Goal: Information Seeking & Learning: Check status

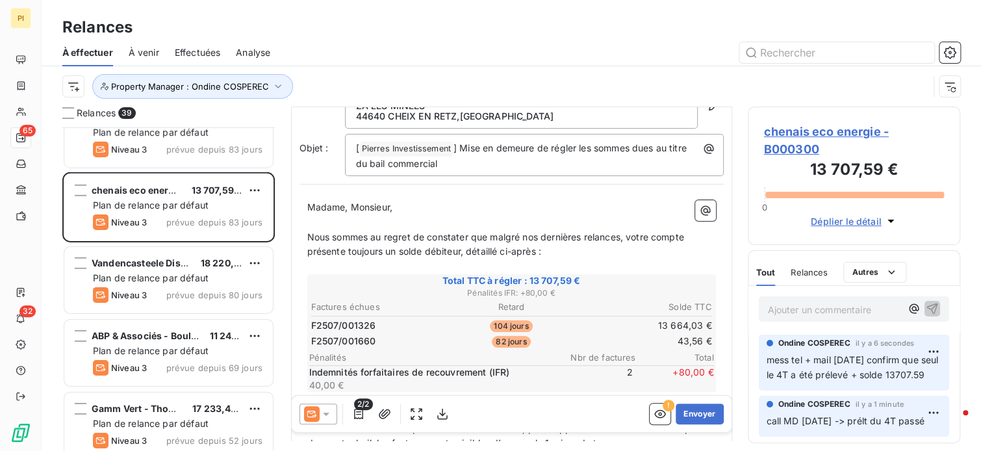
scroll to position [2078, 0]
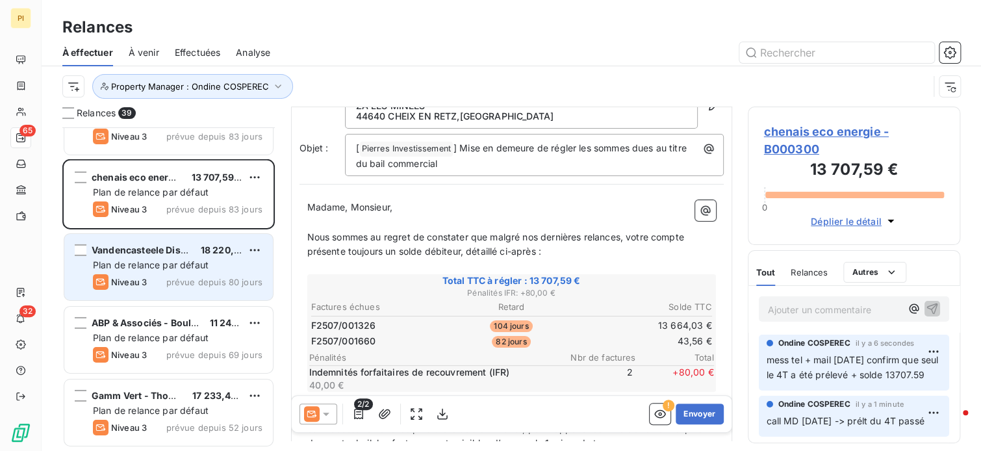
click at [186, 257] on div "Vandencasteele Distribution 18 220,40 € Plan de relance par défaut Niveau 3 pré…" at bounding box center [168, 267] width 208 height 66
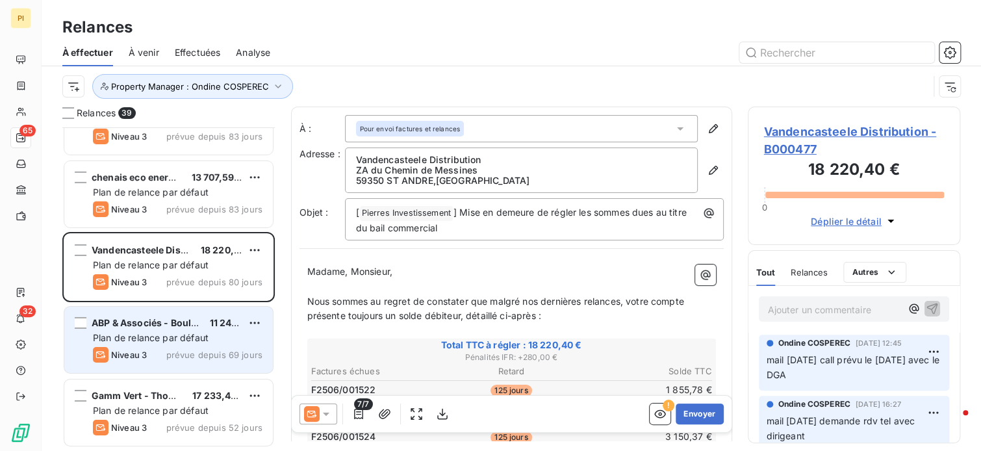
click at [197, 337] on span "Plan de relance par défaut" at bounding box center [151, 337] width 116 height 11
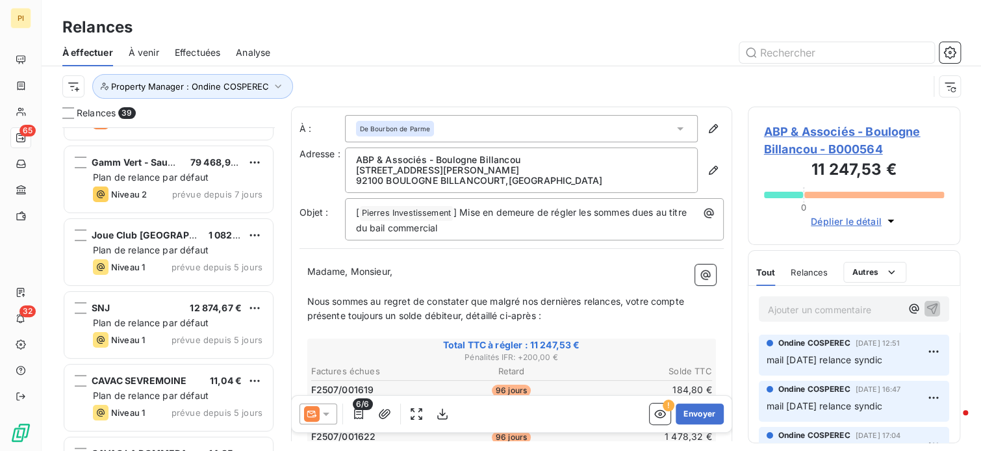
scroll to position [2403, 0]
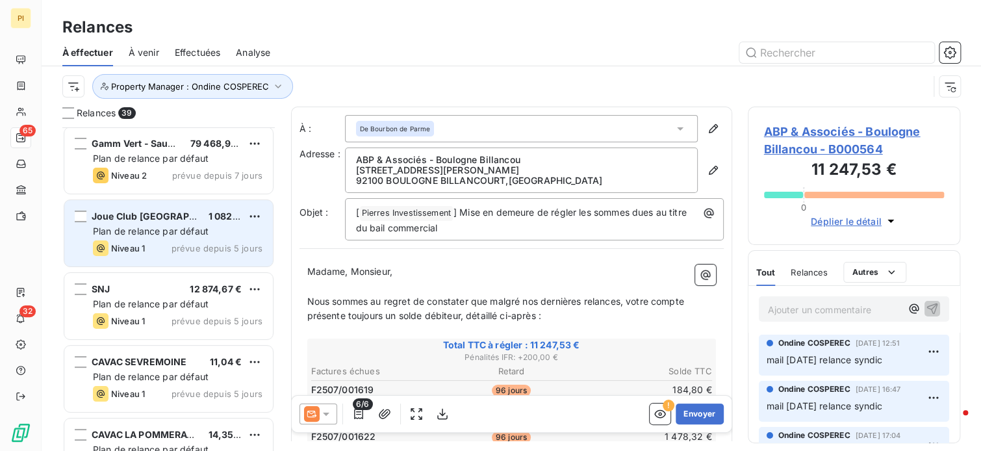
click at [208, 243] on span "prévue depuis 5 jours" at bounding box center [216, 248] width 91 height 10
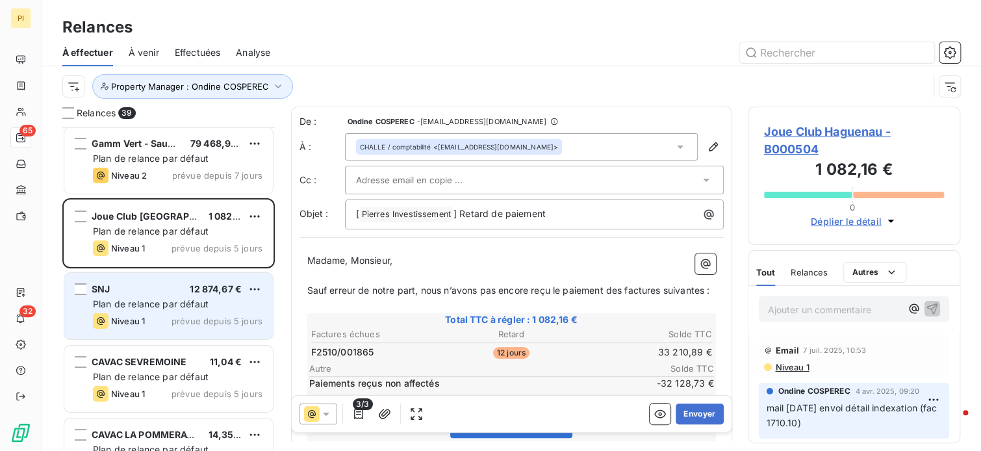
click at [193, 301] on span "Plan de relance par défaut" at bounding box center [151, 303] width 116 height 11
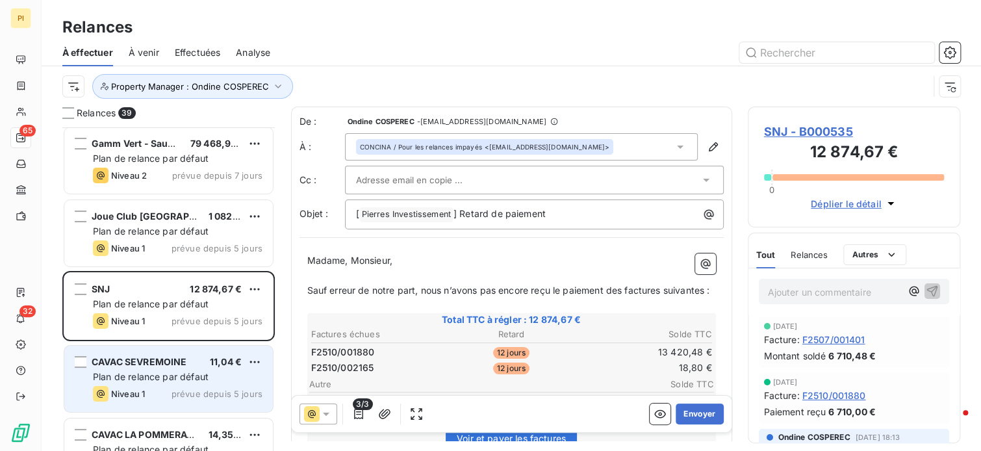
click at [251, 384] on div "CAVAC SEVREMOINE 11,04 € Plan de relance par défaut Niveau 1 prévue depuis 5 jo…" at bounding box center [168, 379] width 208 height 66
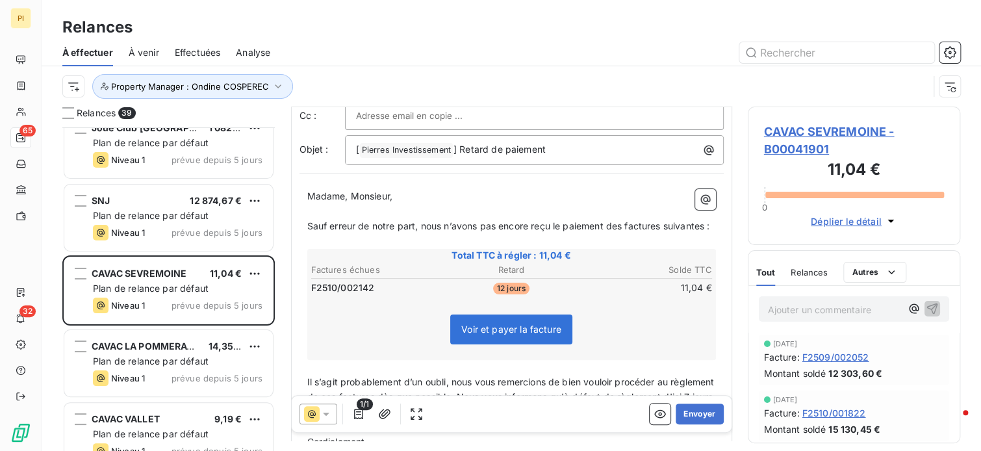
scroll to position [2514, 0]
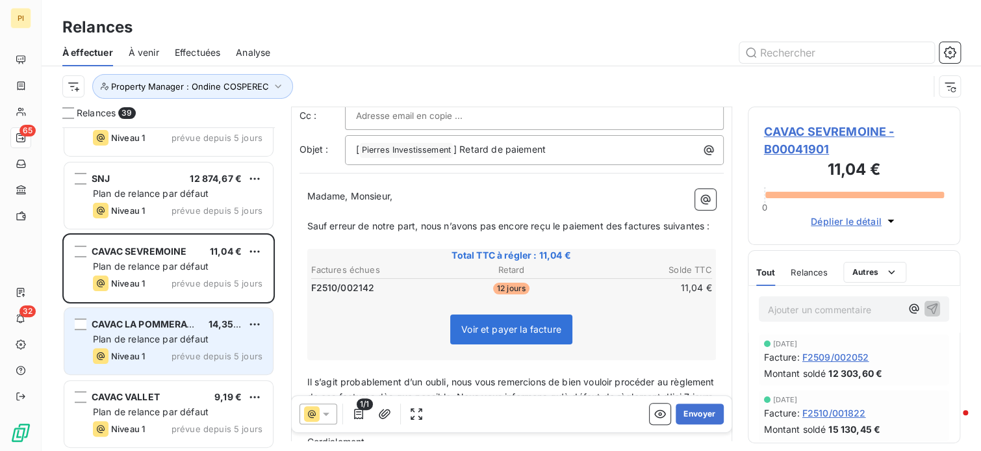
click at [221, 335] on div "Plan de relance par défaut" at bounding box center [178, 339] width 170 height 13
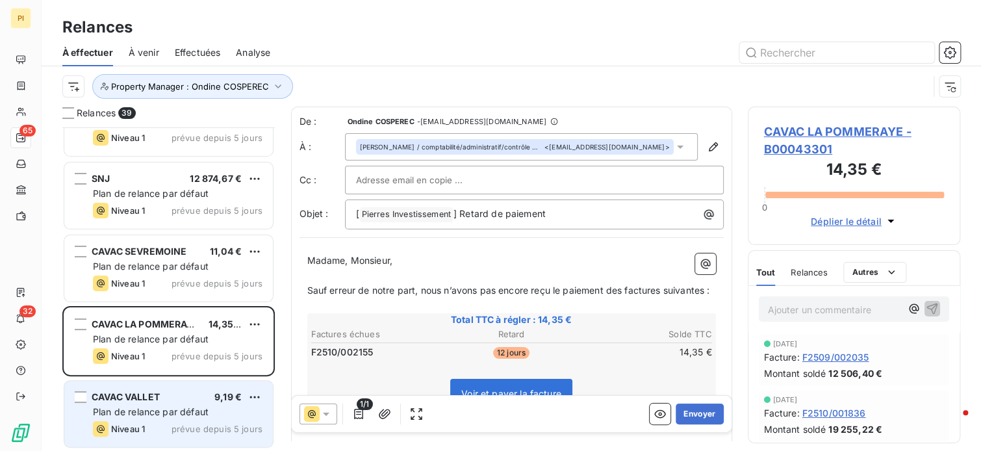
drag, startPoint x: 191, startPoint y: 411, endPoint x: 200, endPoint y: 406, distance: 10.5
click at [195, 409] on span "Plan de relance par défaut" at bounding box center [151, 411] width 116 height 11
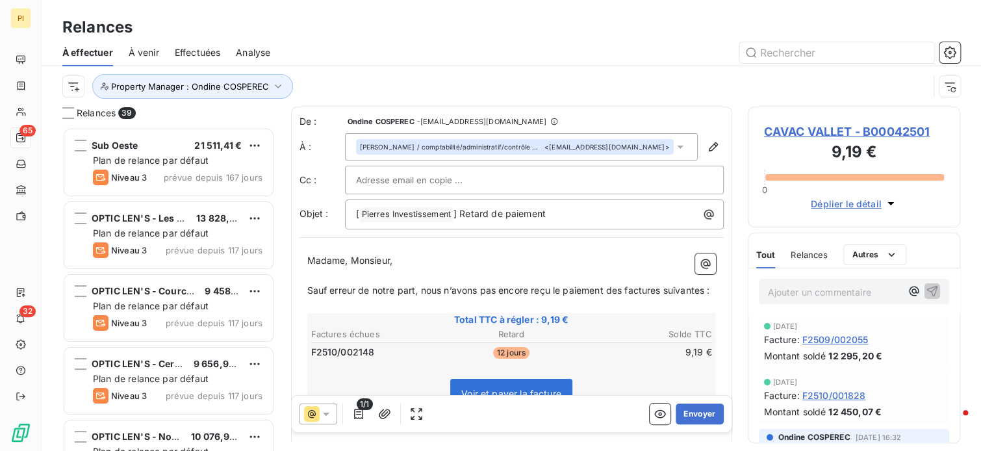
click at [331, 247] on div "Madame, Monsieur, ﻿ Sauf erreur de notre part, nous n’avons pas [MEDICAL_DATA] …" at bounding box center [511, 451] width 424 height 410
click at [607, 86] on div "Property Manager : Ondine COSPEREC" at bounding box center [495, 86] width 866 height 25
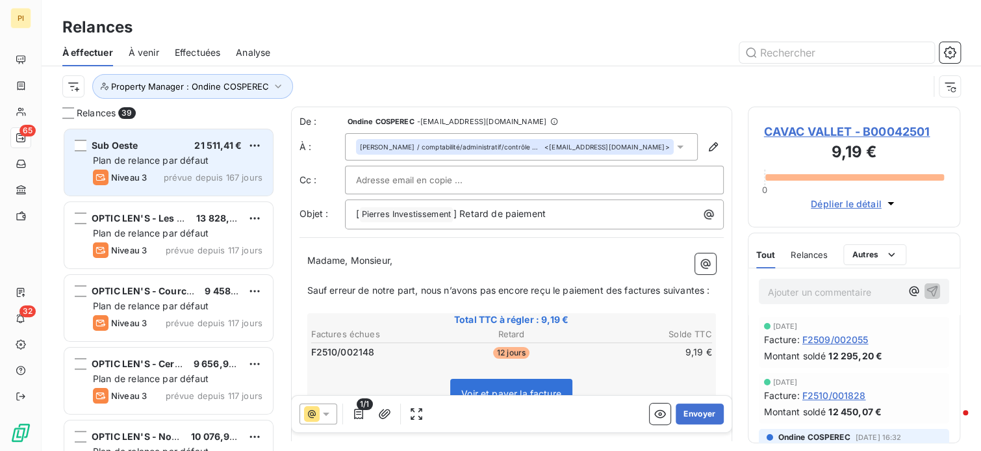
click at [206, 176] on span "prévue depuis 167 jours" at bounding box center [213, 177] width 99 height 10
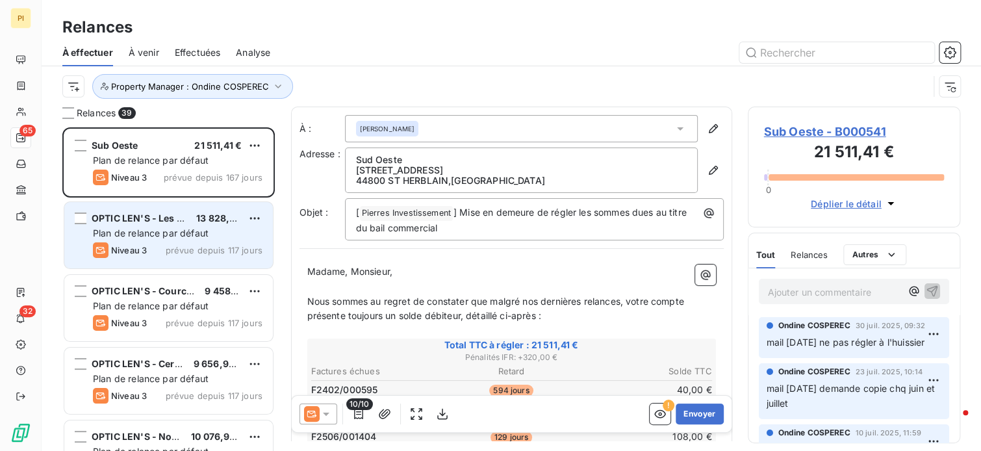
drag, startPoint x: 205, startPoint y: 234, endPoint x: 223, endPoint y: 234, distance: 18.2
click at [210, 234] on div "Plan de relance par défaut" at bounding box center [178, 233] width 170 height 13
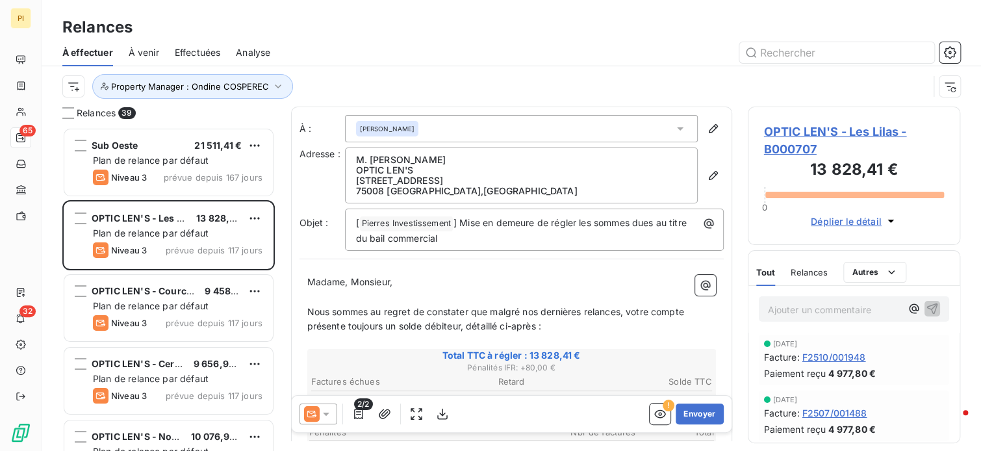
drag, startPoint x: 556, startPoint y: 89, endPoint x: 584, endPoint y: 93, distance: 28.2
click at [557, 89] on div "Property Manager : Ondine COSPEREC" at bounding box center [495, 86] width 866 height 25
click at [500, 281] on p "Madame, Monsieur," at bounding box center [511, 282] width 409 height 15
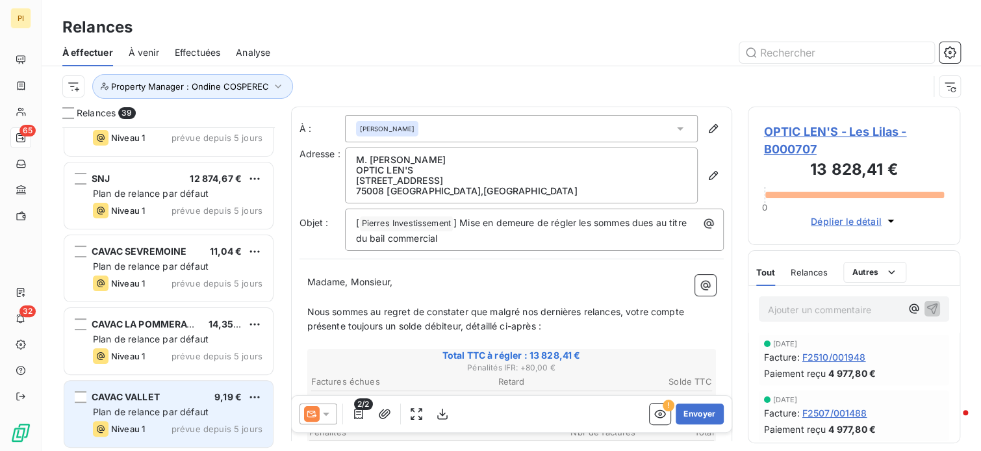
click at [210, 427] on span "prévue depuis 5 jours" at bounding box center [216, 428] width 91 height 10
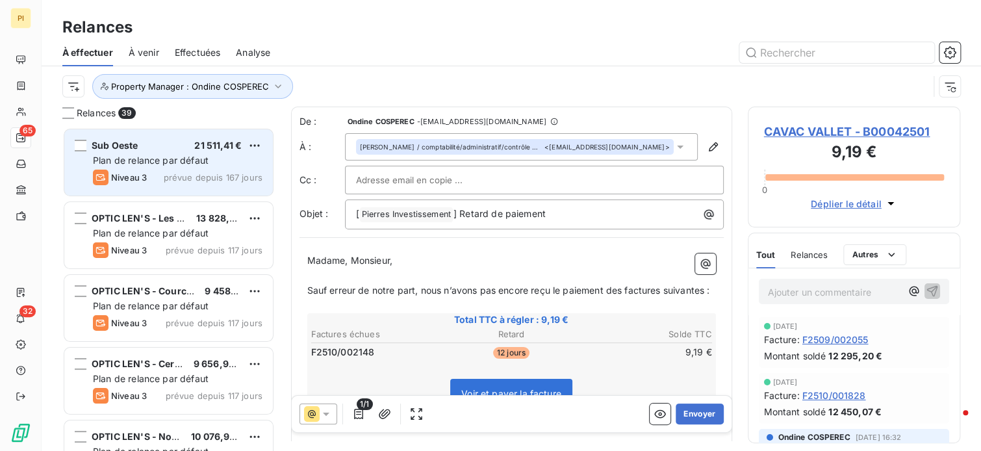
click at [203, 164] on span "Plan de relance par défaut" at bounding box center [151, 160] width 116 height 11
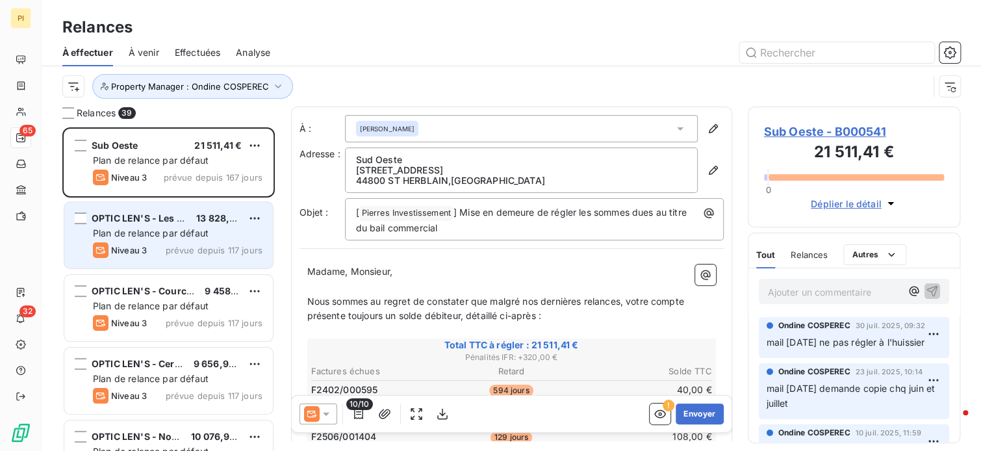
click at [247, 240] on div "OPTIC LEN'S - Les Lilas 13 828,41 € Plan de relance par défaut Niveau 3 prévue …" at bounding box center [168, 235] width 208 height 66
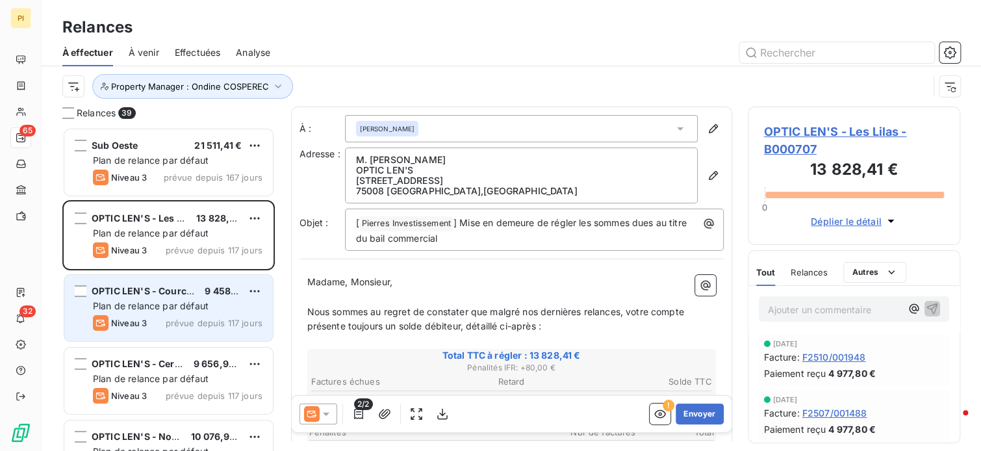
click at [225, 297] on div "OPTIC LEN'S - Courcouronnes 9 458,00 € Plan de relance par défaut Niveau 3 prév…" at bounding box center [168, 308] width 208 height 66
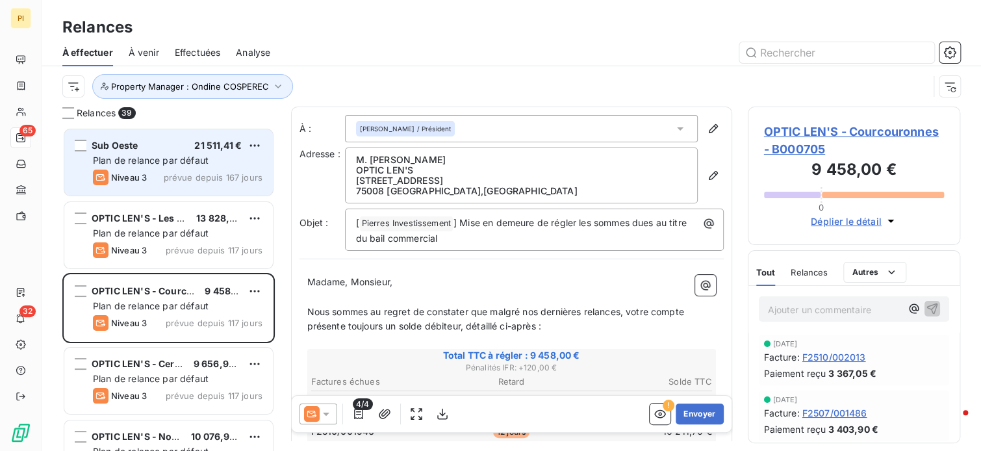
click at [223, 165] on div "Plan de relance par défaut" at bounding box center [178, 160] width 170 height 13
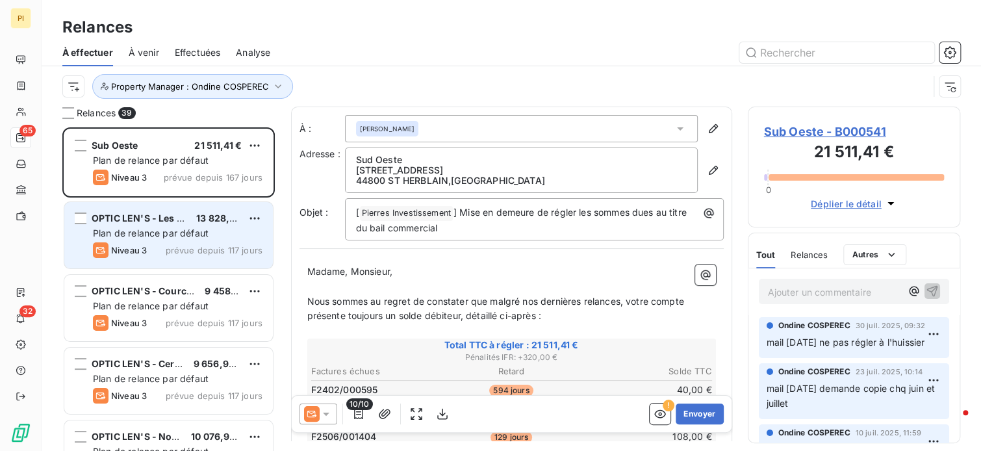
click at [205, 247] on span "prévue depuis 117 jours" at bounding box center [214, 250] width 97 height 10
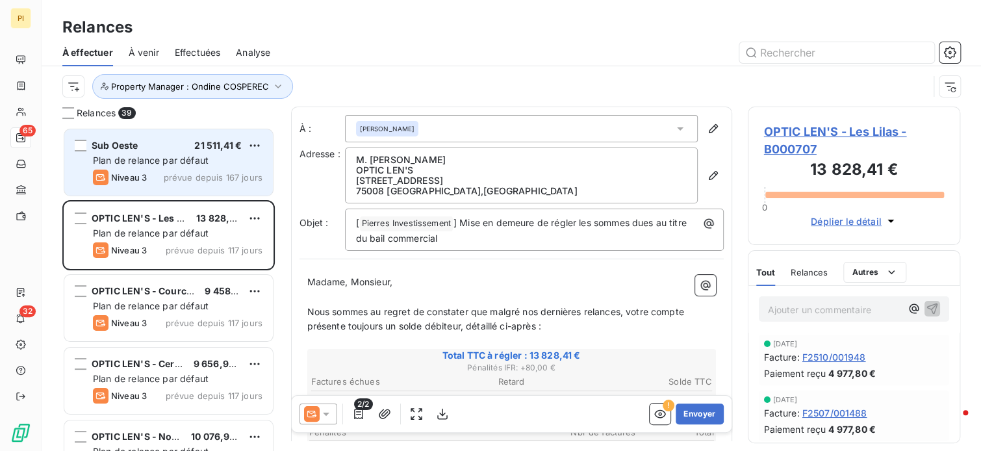
click at [196, 175] on span "prévue depuis 167 jours" at bounding box center [213, 177] width 99 height 10
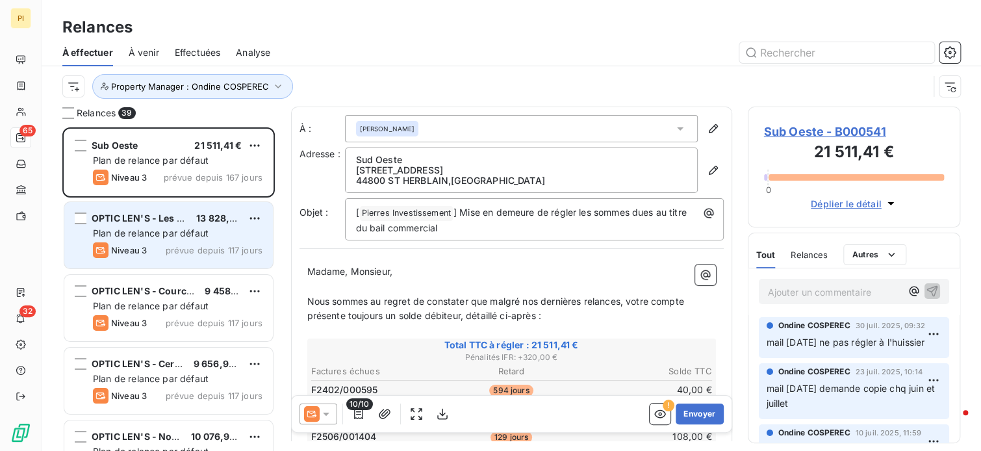
click at [175, 240] on div "OPTIC LEN'S - Les Lilas 13 828,41 € Plan de relance par défaut Niveau 3 prévue …" at bounding box center [168, 235] width 208 height 66
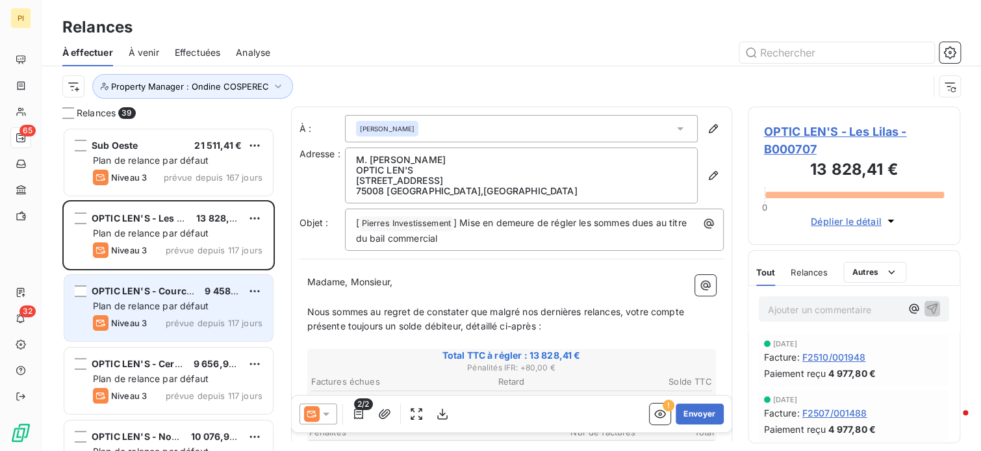
drag, startPoint x: 182, startPoint y: 297, endPoint x: 181, endPoint y: 277, distance: 19.5
click at [181, 297] on div "OPTIC LEN'S - Courcouronnes" at bounding box center [143, 290] width 103 height 13
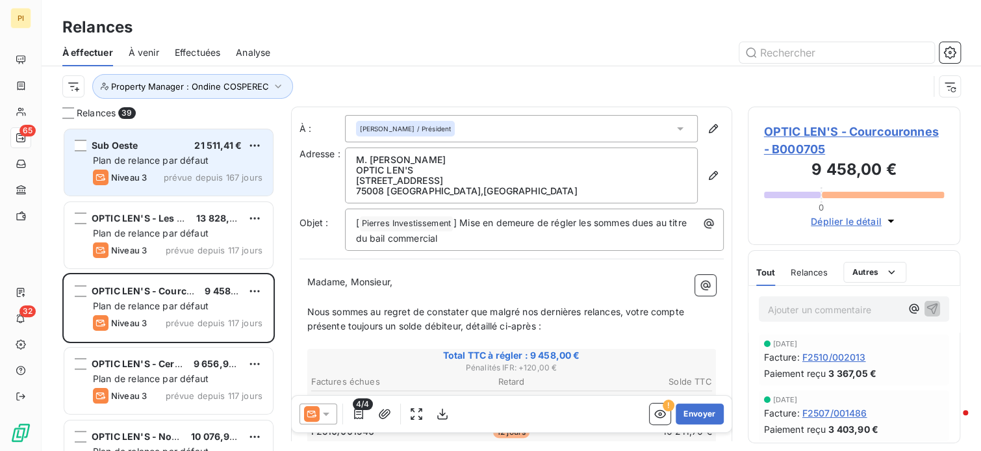
click at [166, 174] on span "prévue depuis 167 jours" at bounding box center [213, 177] width 99 height 10
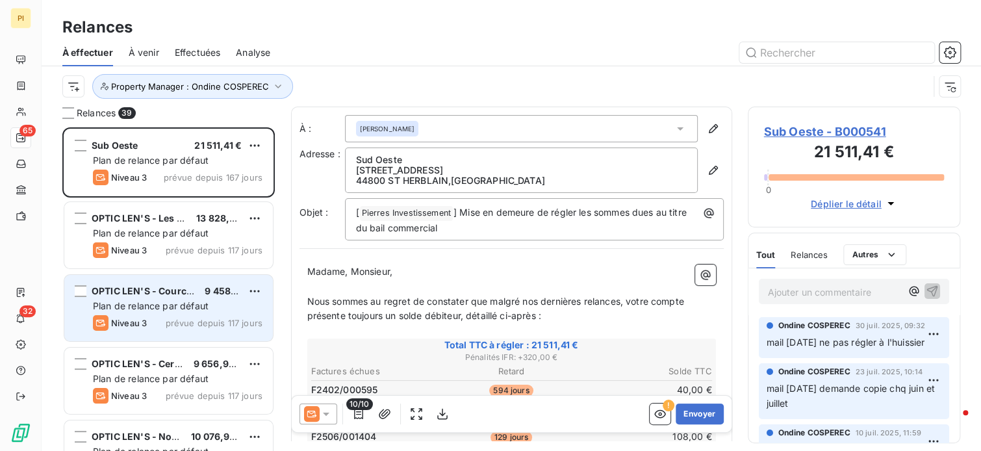
drag, startPoint x: 193, startPoint y: 251, endPoint x: 268, endPoint y: 279, distance: 80.0
click at [194, 252] on span "prévue depuis 117 jours" at bounding box center [214, 250] width 97 height 10
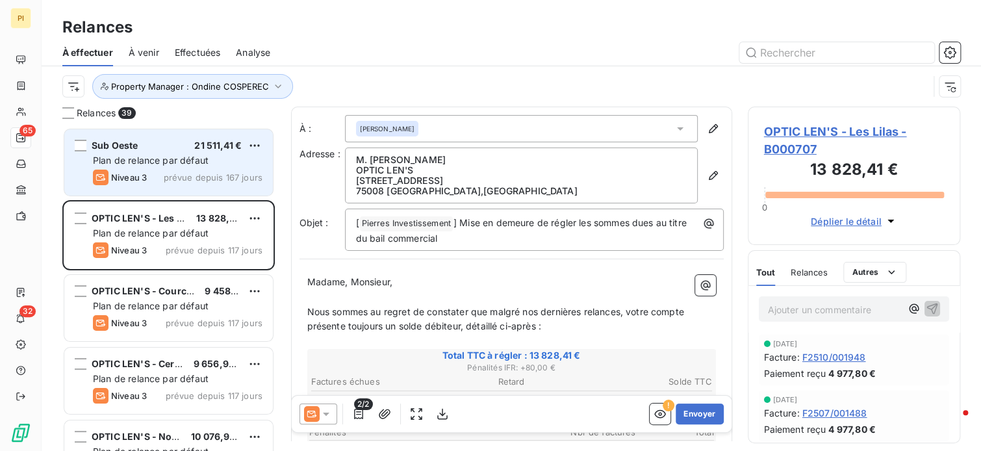
drag, startPoint x: 128, startPoint y: 162, endPoint x: 144, endPoint y: 164, distance: 15.8
click at [134, 163] on span "Plan de relance par défaut" at bounding box center [151, 160] width 116 height 11
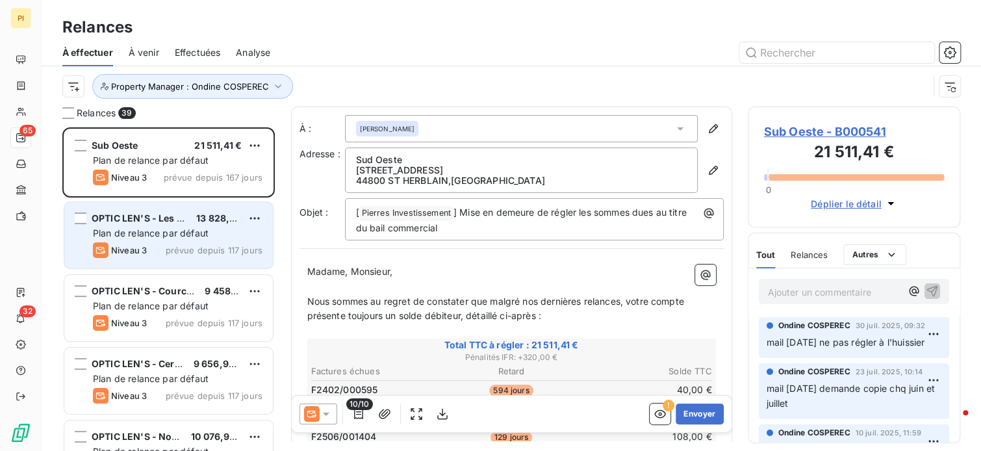
drag, startPoint x: 174, startPoint y: 238, endPoint x: 203, endPoint y: 232, distance: 29.8
click at [184, 236] on span "Plan de relance par défaut" at bounding box center [151, 232] width 116 height 11
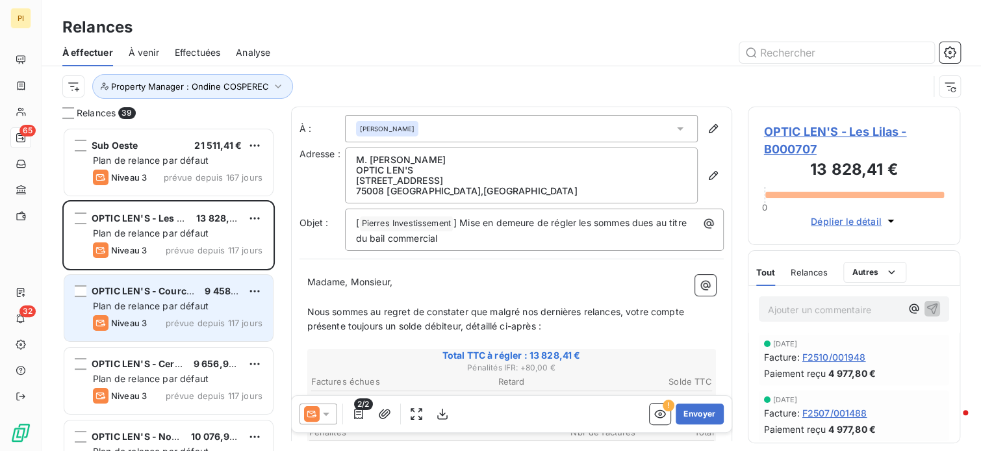
drag, startPoint x: 187, startPoint y: 292, endPoint x: 201, endPoint y: 291, distance: 14.3
click at [192, 292] on span "OPTIC LEN'S - Courcouronnes" at bounding box center [161, 290] width 139 height 11
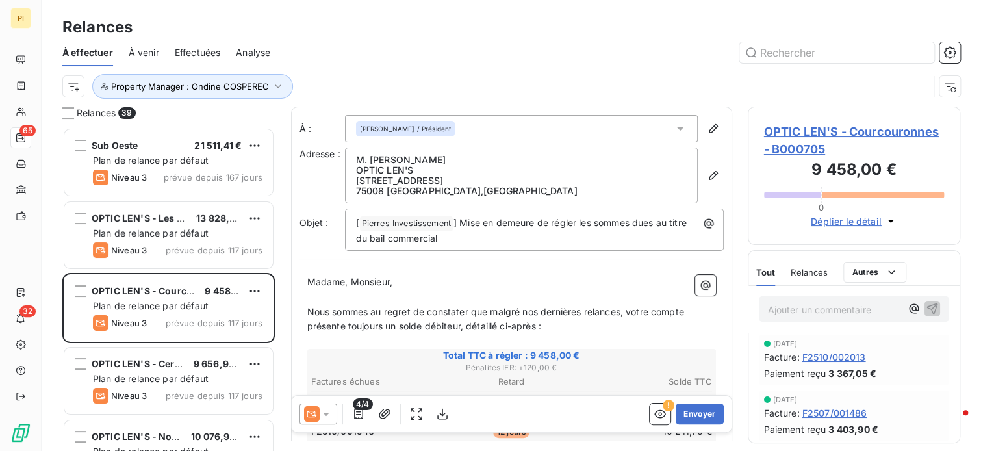
scroll to position [313, 203]
click at [395, 282] on p "Madame, Monsieur," at bounding box center [511, 282] width 409 height 15
drag, startPoint x: 413, startPoint y: 284, endPoint x: 333, endPoint y: 275, distance: 81.1
click at [333, 275] on p "Madame, Monsieur," at bounding box center [511, 282] width 409 height 15
click at [392, 327] on span "Nous sommes au regret de constater que malgré nos dernières relances, votre com…" at bounding box center [496, 319] width 379 height 26
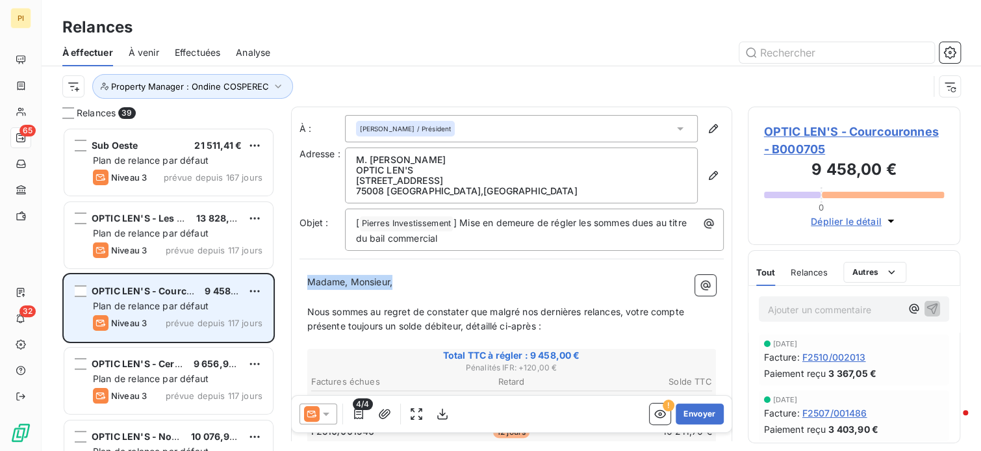
drag, startPoint x: 397, startPoint y: 284, endPoint x: 264, endPoint y: 275, distance: 134.2
click at [264, 275] on div "Relances 39 Sub Oeste 21 511,41 € Plan de relance par défaut Niveau 3 prévue de…" at bounding box center [511, 279] width 939 height 344
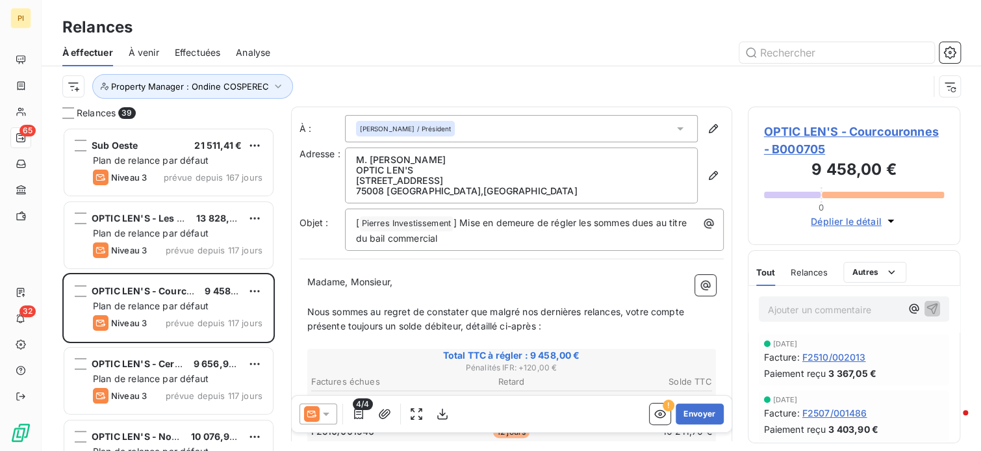
drag, startPoint x: 385, startPoint y: 312, endPoint x: 334, endPoint y: 323, distance: 51.2
click at [386, 314] on span "Nous sommes au regret de constater que malgré nos dernières relances, votre com…" at bounding box center [496, 319] width 379 height 26
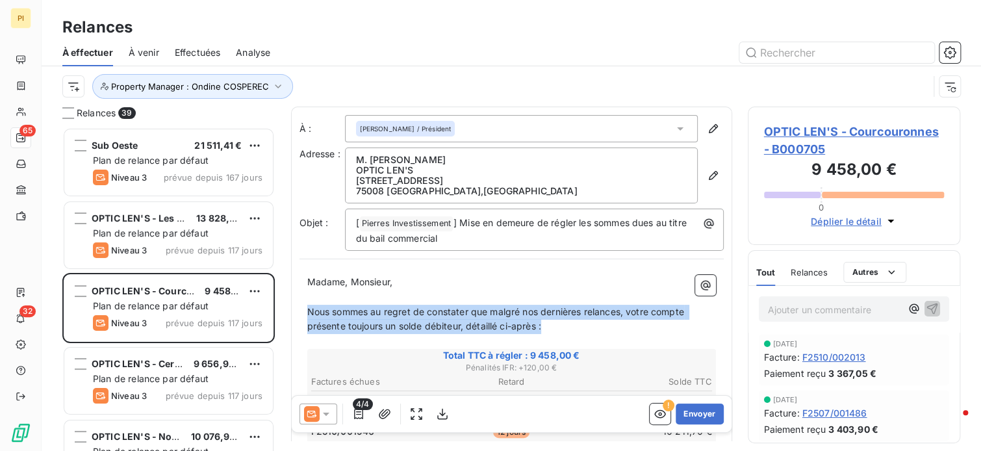
drag, startPoint x: 308, startPoint y: 306, endPoint x: 629, endPoint y: 330, distance: 322.4
click at [629, 330] on p "Nous sommes au regret de constater que malgré nos dernières relances, votre com…" at bounding box center [511, 320] width 409 height 30
click at [564, 328] on p "Nous sommes au regret de constater que malgré nos dernières relances, votre com…" at bounding box center [511, 320] width 409 height 30
click at [550, 325] on p "Nous sommes au regret de constater que malgré nos dernières relances, votre com…" at bounding box center [511, 320] width 409 height 30
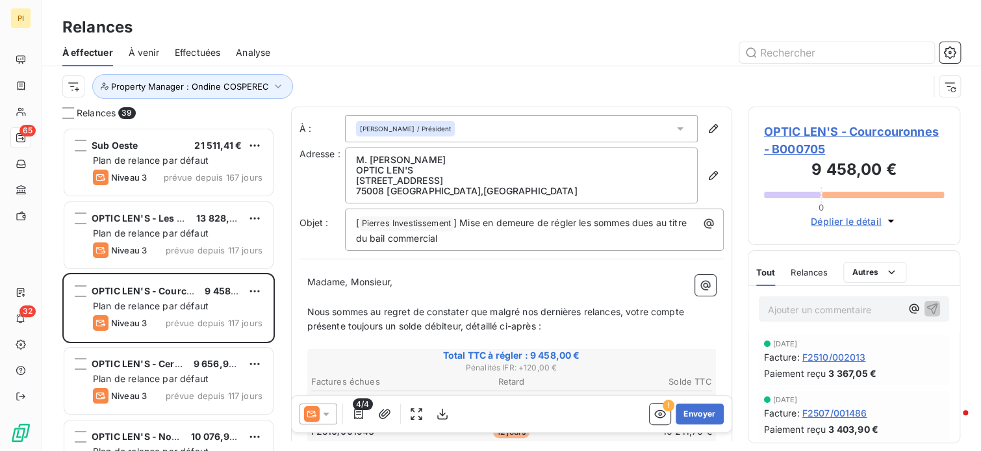
click at [350, 293] on p "﻿" at bounding box center [511, 297] width 409 height 15
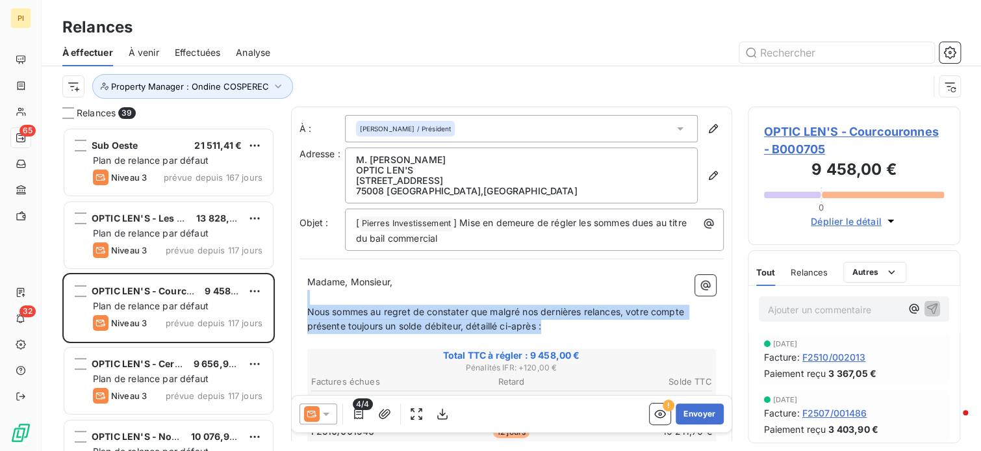
drag, startPoint x: 328, startPoint y: 299, endPoint x: 574, endPoint y: 333, distance: 248.4
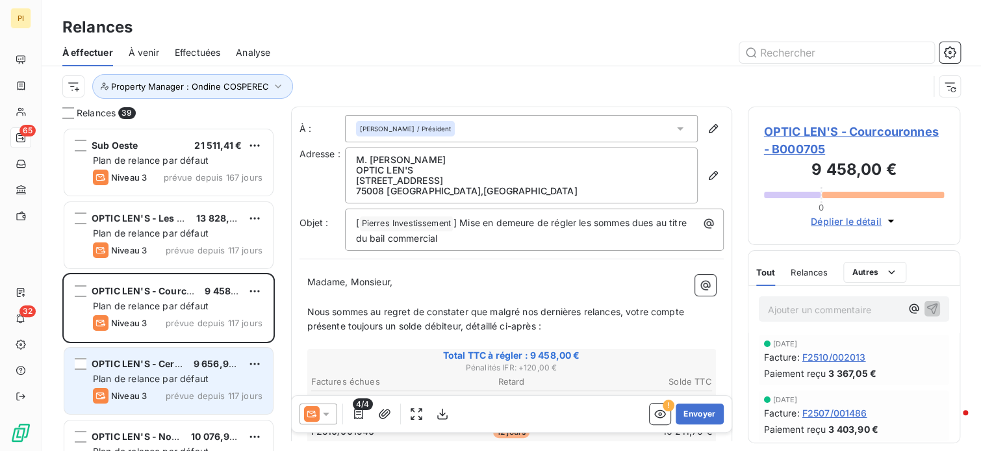
click at [163, 370] on div "OPTIC LEN'S - Cergy" at bounding box center [138, 363] width 92 height 13
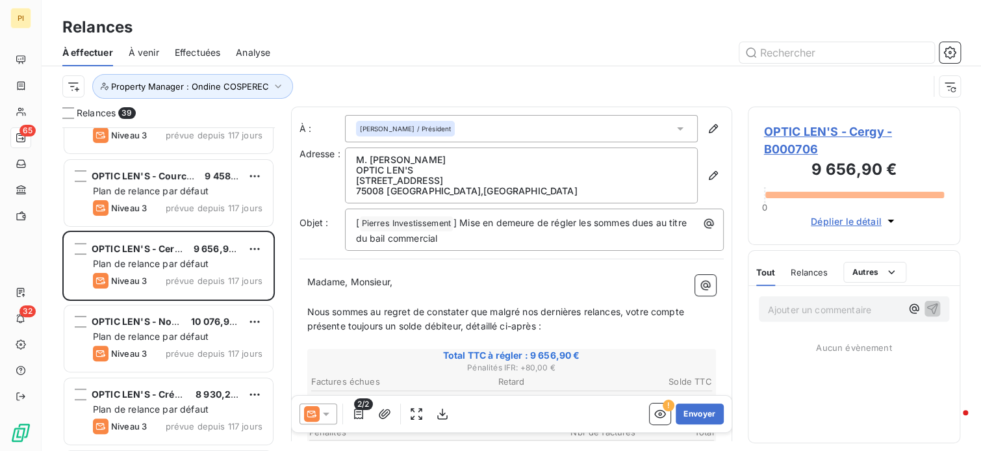
scroll to position [130, 0]
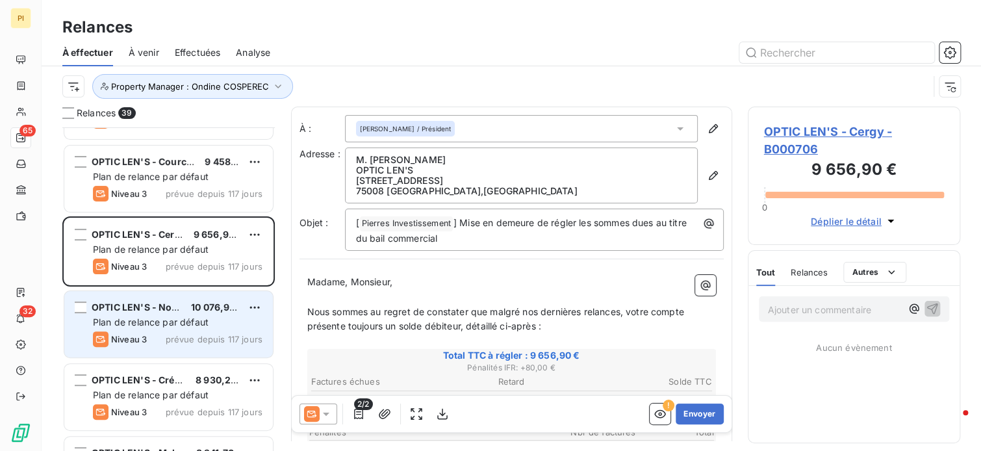
click at [164, 350] on div "OPTIC LEN'S - Noisy 10 076,90 € Plan de relance par défaut Niveau 3 prévue depu…" at bounding box center [168, 324] width 208 height 66
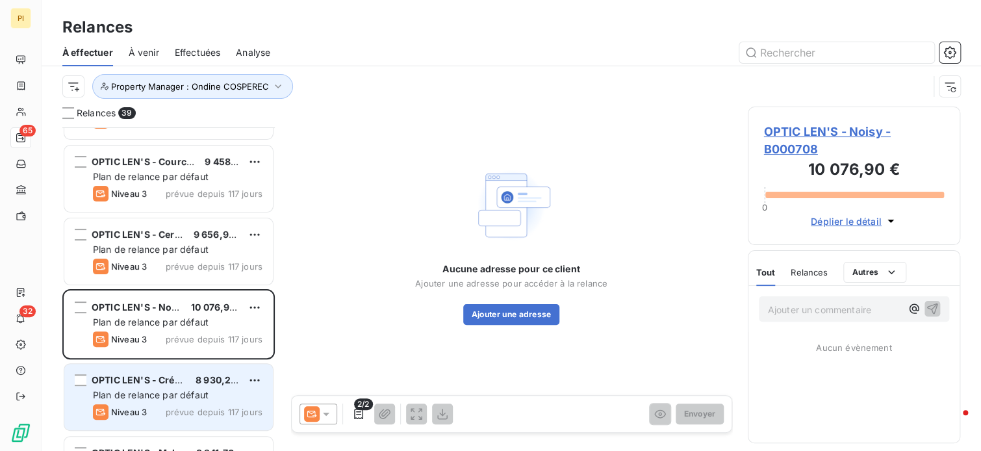
click at [166, 392] on span "Plan de relance par défaut" at bounding box center [151, 394] width 116 height 11
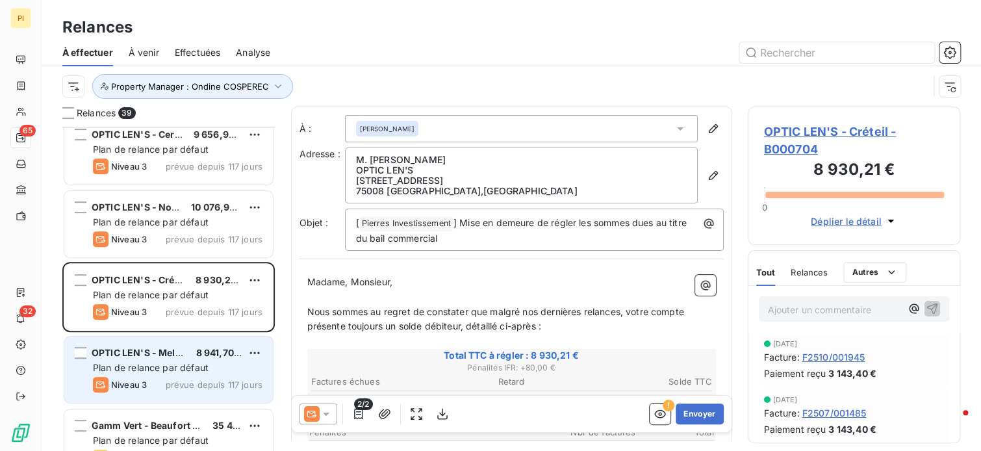
scroll to position [260, 0]
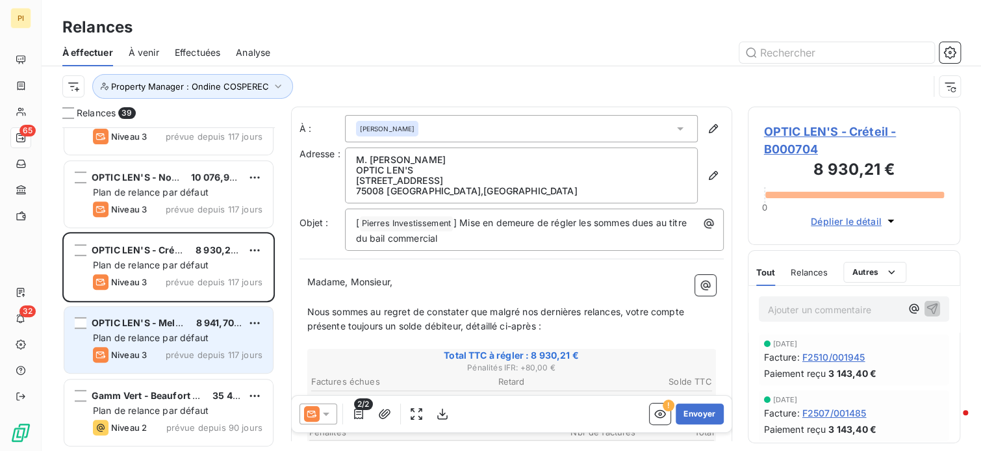
click at [184, 339] on span "Plan de relance par défaut" at bounding box center [151, 337] width 116 height 11
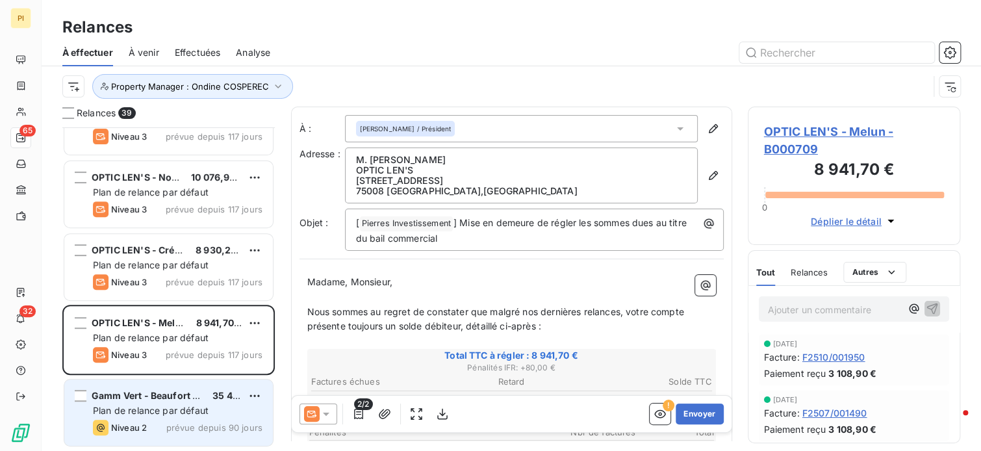
drag, startPoint x: 158, startPoint y: 407, endPoint x: 203, endPoint y: 396, distance: 46.2
click at [158, 407] on span "Plan de relance par défaut" at bounding box center [151, 410] width 116 height 11
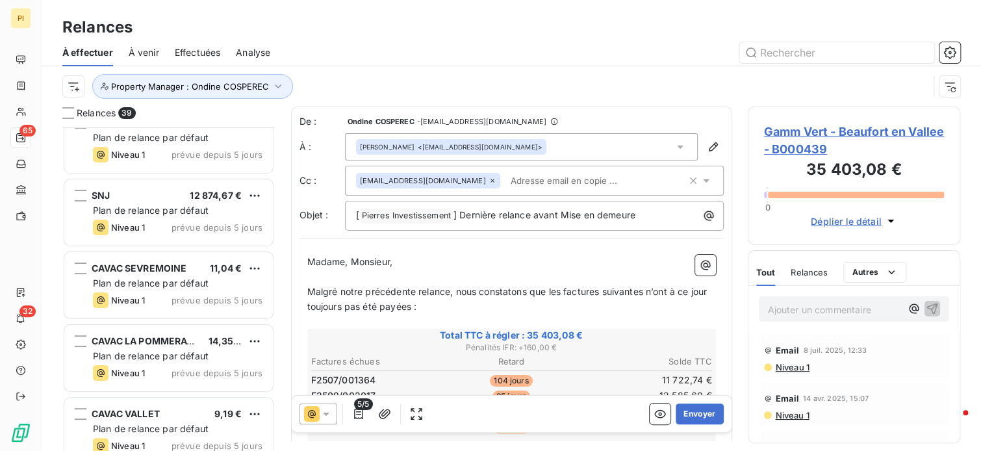
scroll to position [2514, 0]
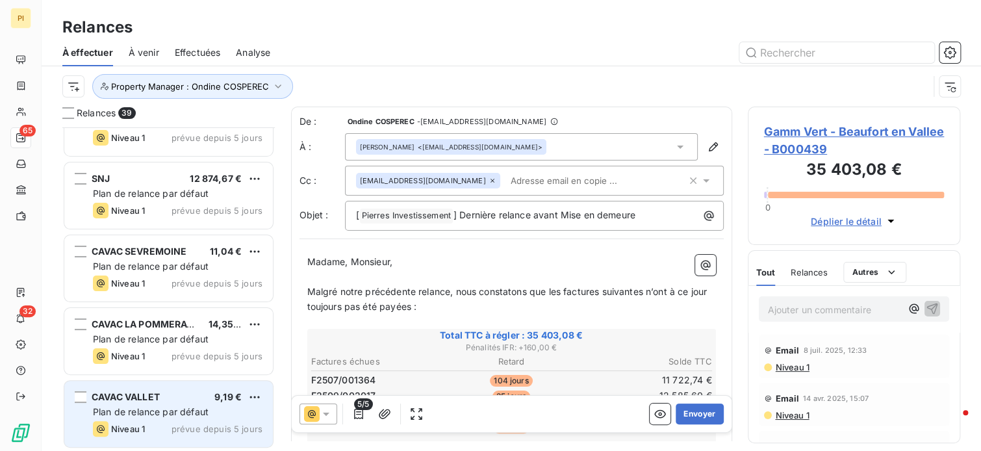
drag, startPoint x: 182, startPoint y: 433, endPoint x: 234, endPoint y: 390, distance: 68.3
click at [184, 429] on div "Niveau 1 prévue depuis 5 jours" at bounding box center [178, 429] width 170 height 16
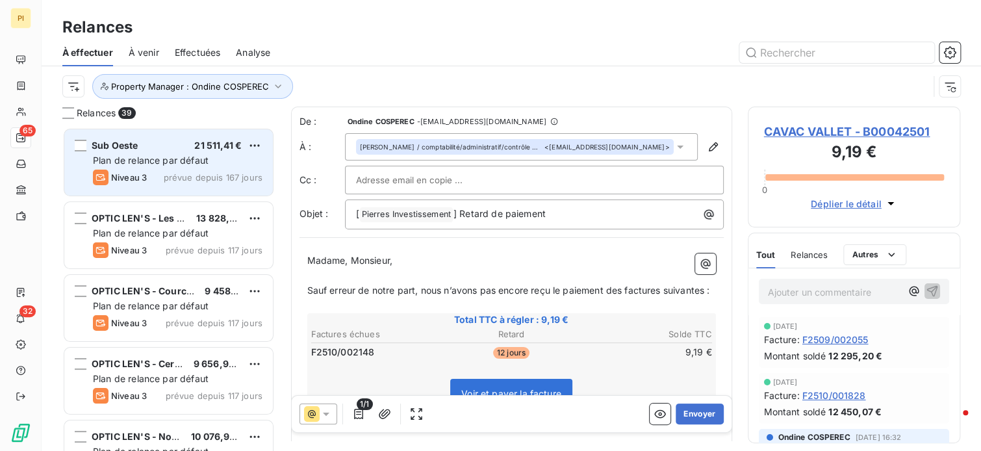
click at [169, 179] on span "prévue depuis 167 jours" at bounding box center [213, 177] width 99 height 10
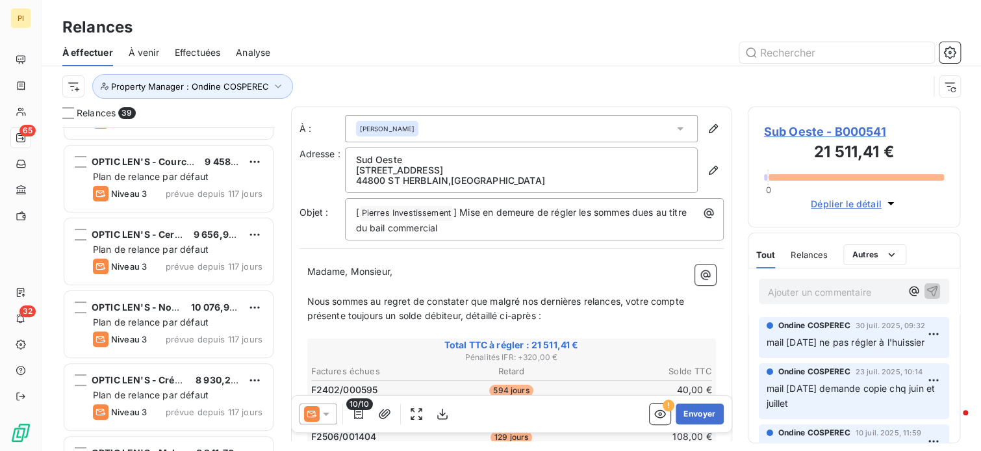
scroll to position [195, 0]
